Goal: Information Seeking & Learning: Learn about a topic

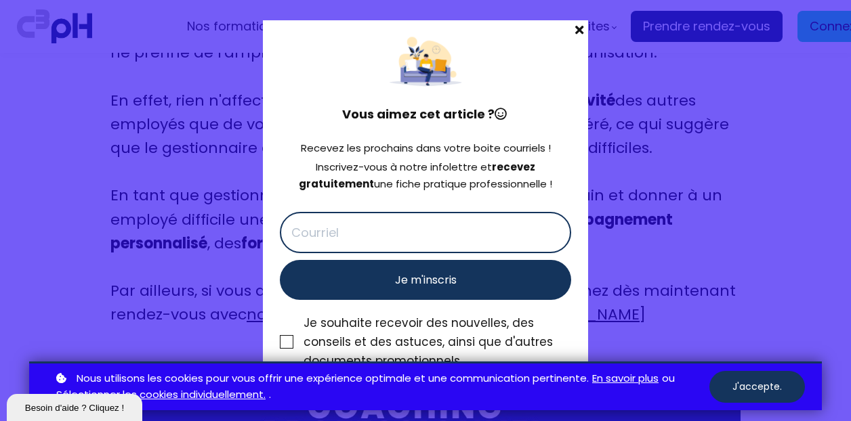
scroll to position [7023, 0]
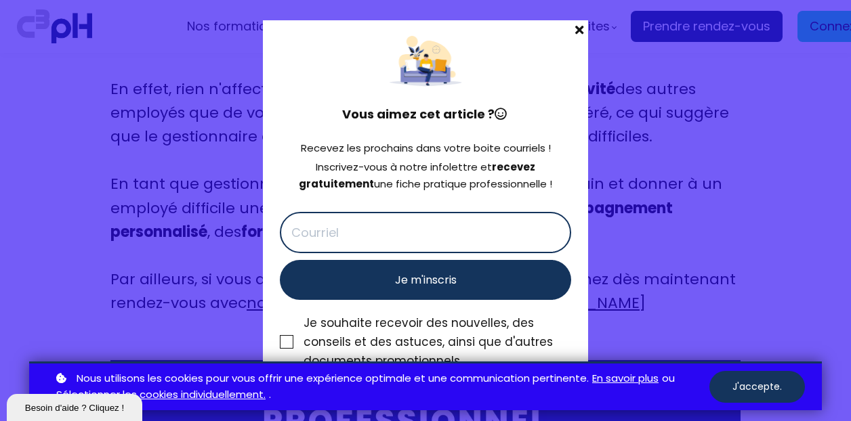
click at [575, 25] on span at bounding box center [579, 29] width 18 height 19
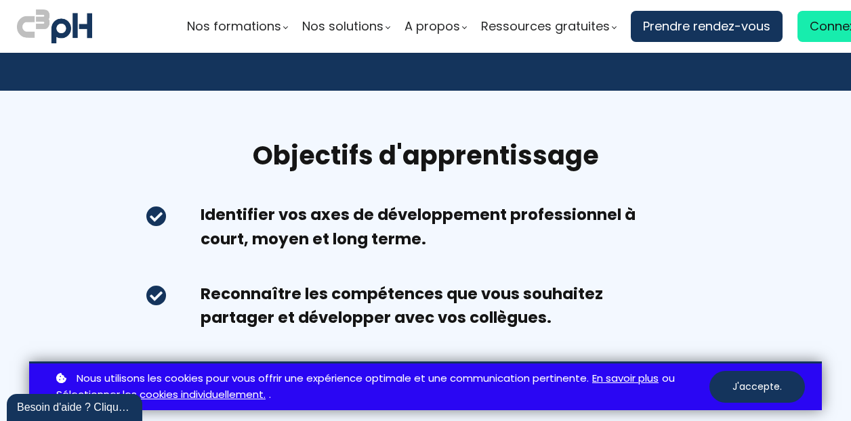
scroll to position [431, 0]
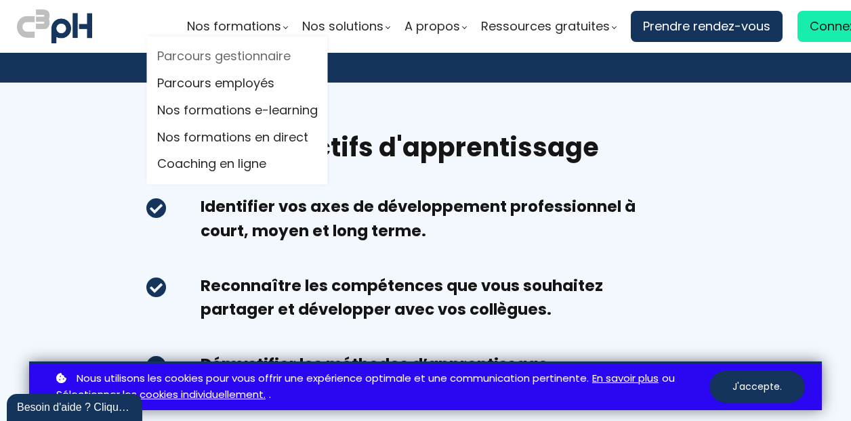
click at [251, 56] on link "Parcours gestionnaire" at bounding box center [237, 57] width 161 height 20
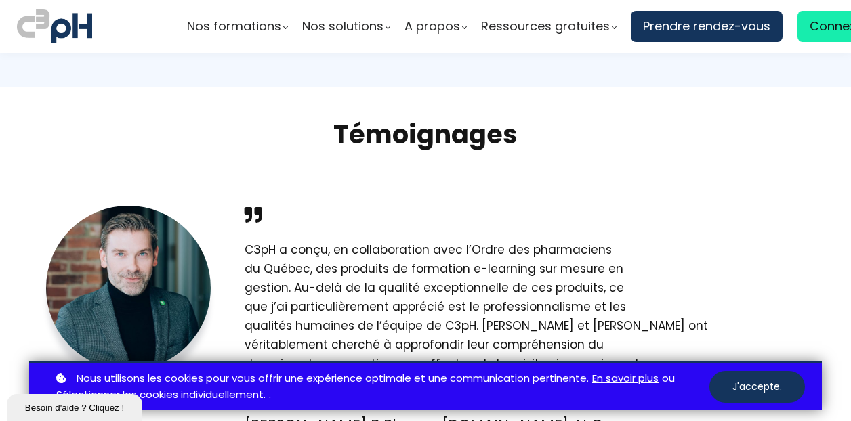
scroll to position [2115, 0]
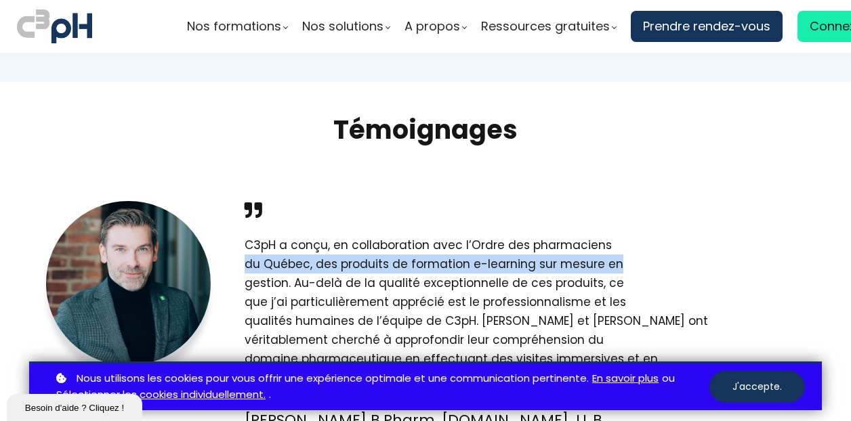
drag, startPoint x: 841, startPoint y: 189, endPoint x: 840, endPoint y: 215, distance: 26.5
click at [840, 215] on section "Témoignages C3pH a conçu, en collaboration avec l’Ordre des pharmaciens du Québ…" at bounding box center [425, 289] width 851 height 415
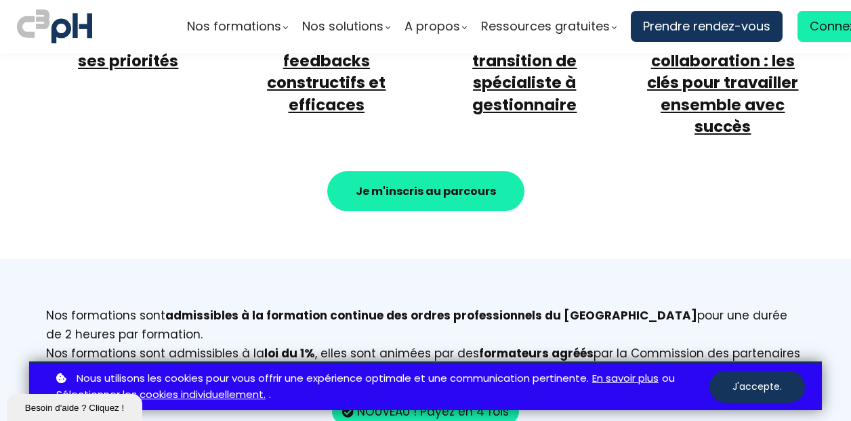
scroll to position [0, 0]
